Goal: Task Accomplishment & Management: Use online tool/utility

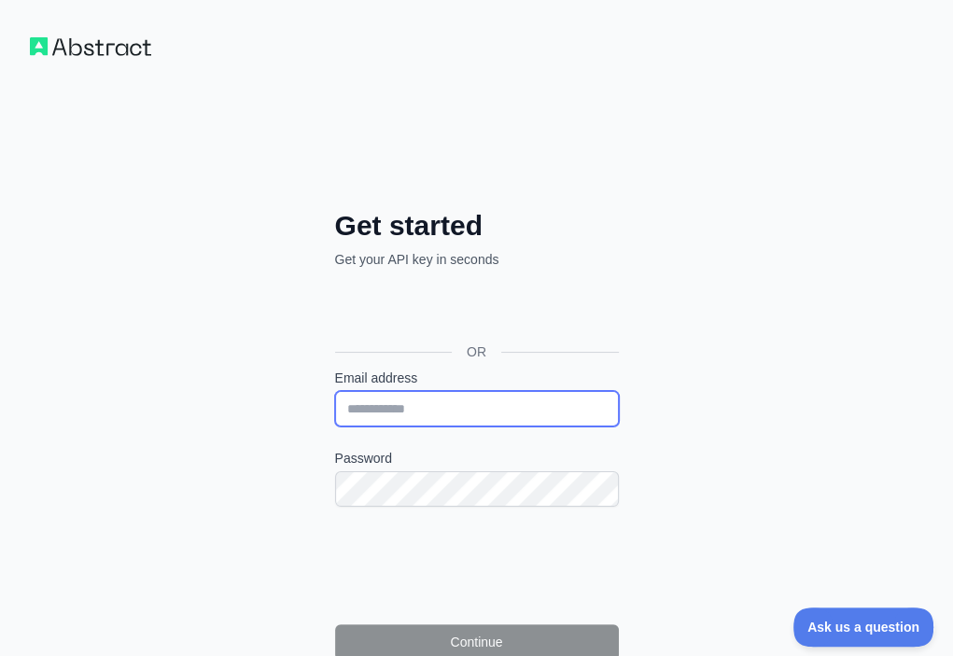
click at [335, 391] on input "Email address" at bounding box center [477, 408] width 284 height 35
paste input "**********"
type input "**********"
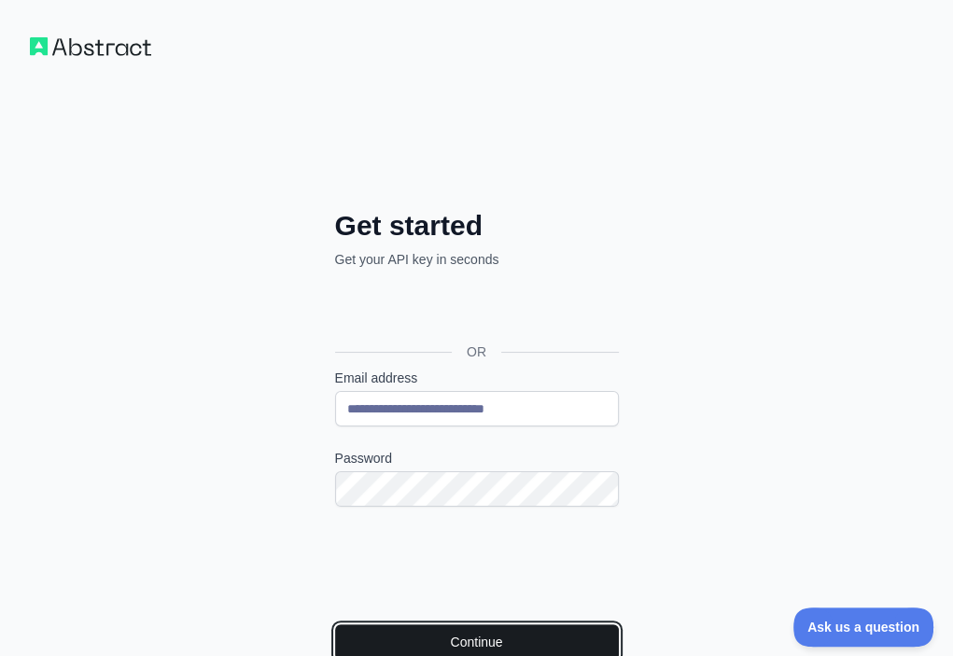
click at [335, 625] on button "Continue" at bounding box center [477, 642] width 284 height 35
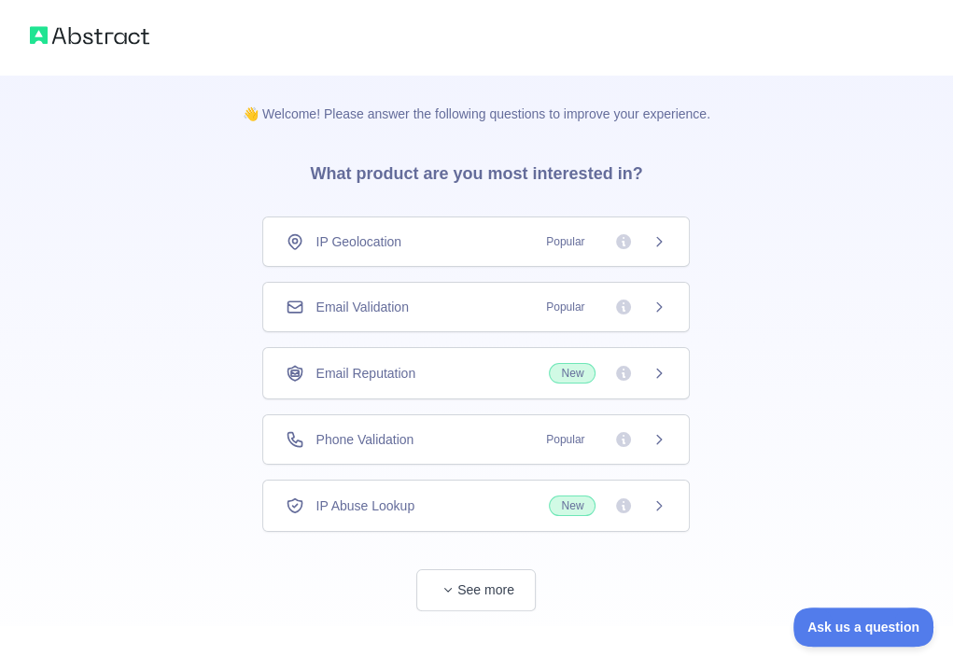
click at [449, 302] on div "Email Validation Popular" at bounding box center [476, 307] width 381 height 19
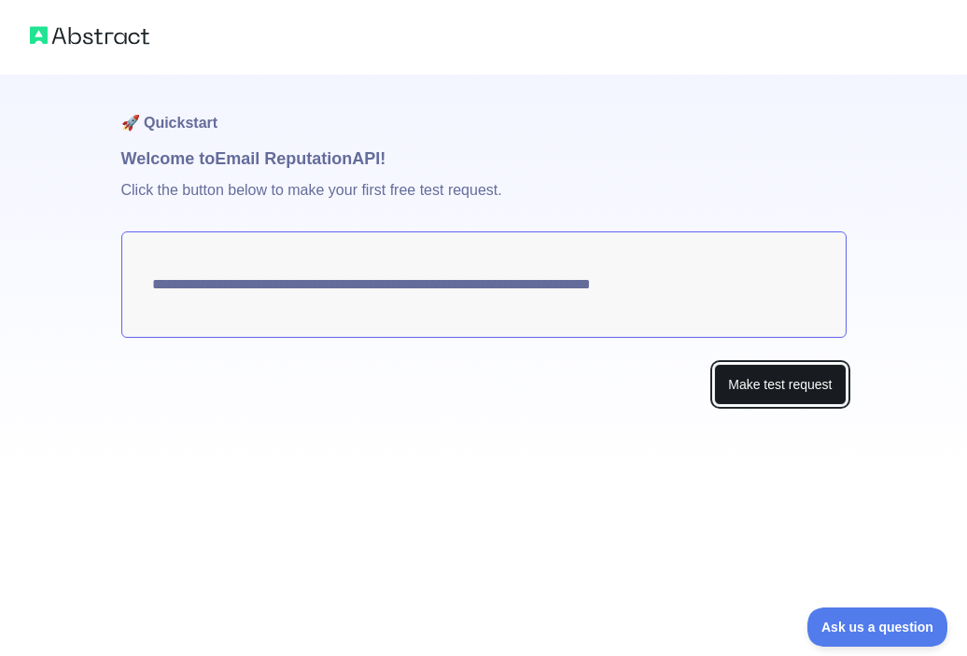
click at [770, 370] on button "Make test request" at bounding box center [780, 385] width 132 height 42
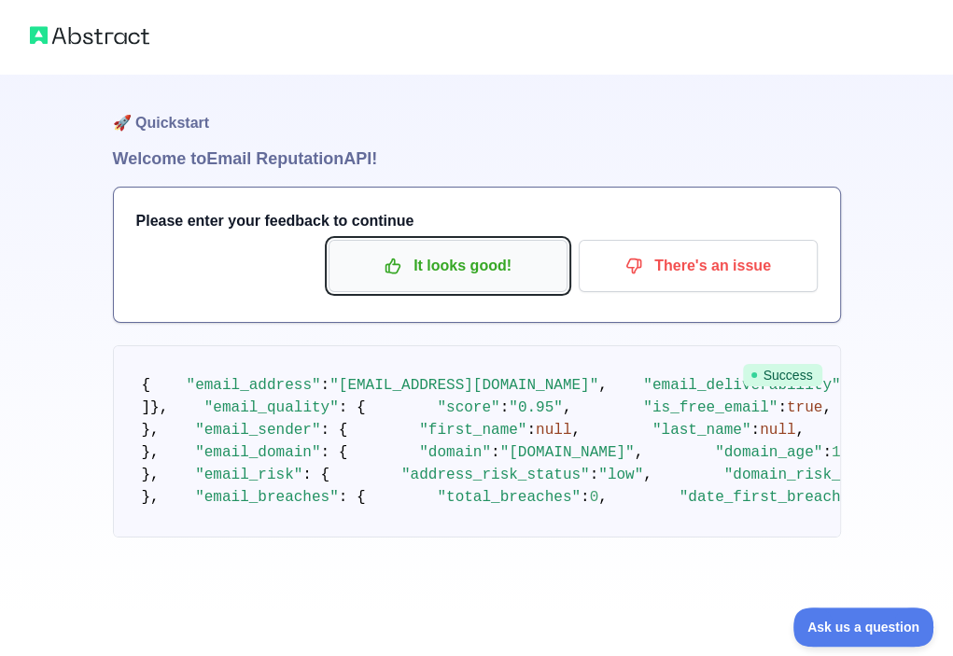
click at [497, 275] on p "It looks good!" at bounding box center [448, 266] width 211 height 32
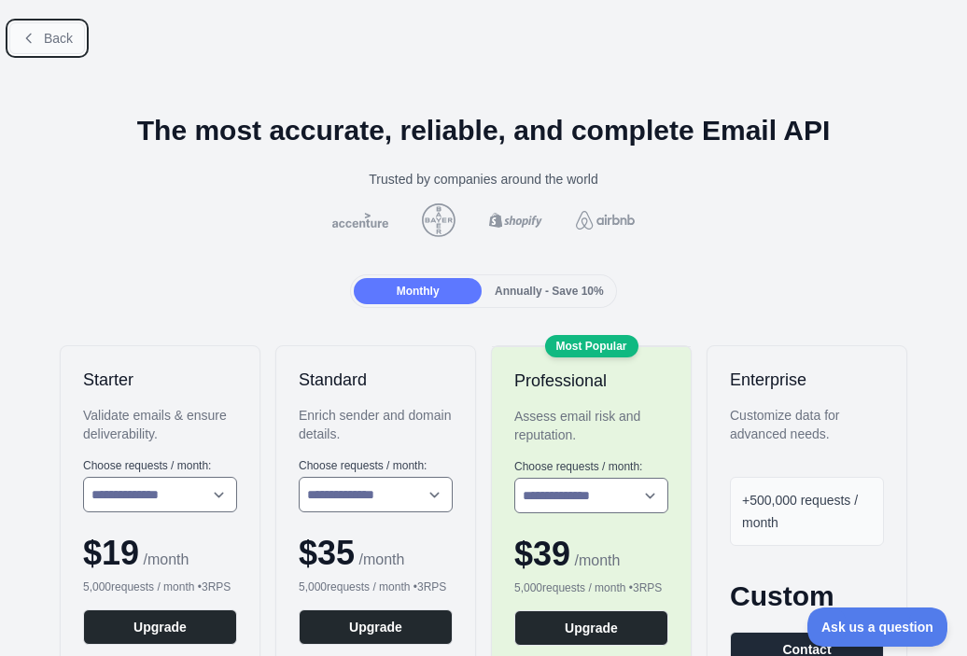
click at [66, 41] on span "Back" at bounding box center [58, 38] width 29 height 15
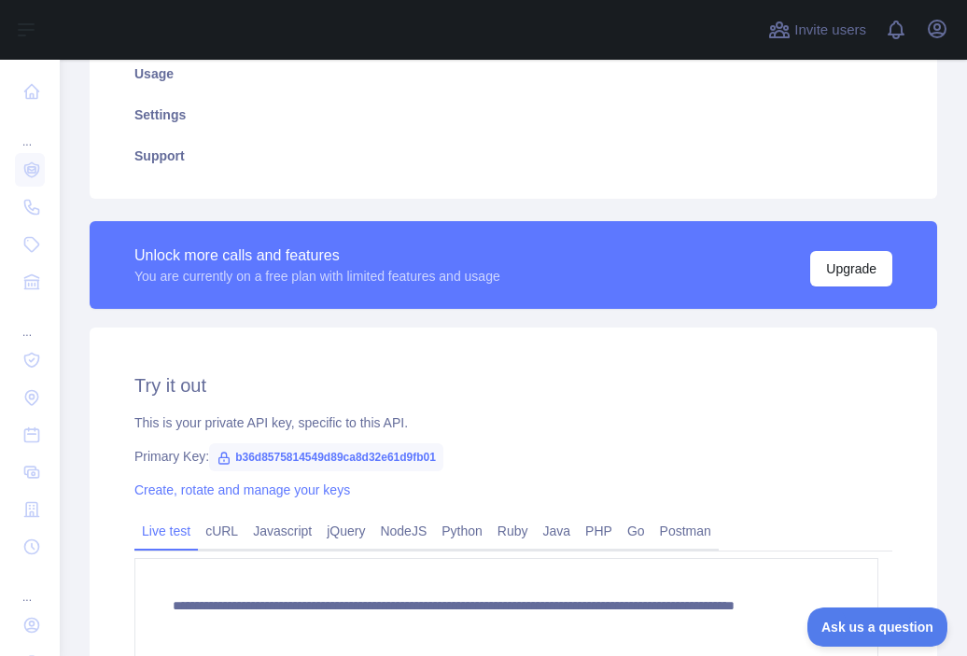
scroll to position [374, 0]
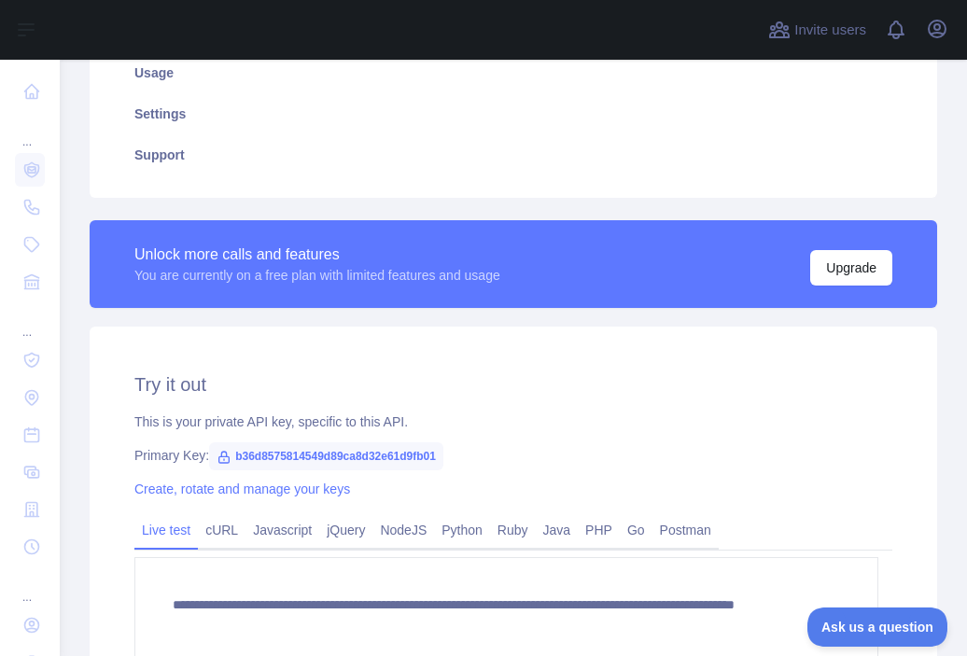
click at [387, 456] on span "b36d8575814549d89ca8d32e61d9fb01" at bounding box center [326, 457] width 234 height 28
copy span "b36d8575814549d89ca8d32e61d9fb01"
